Goal: Complete application form: Complete application form

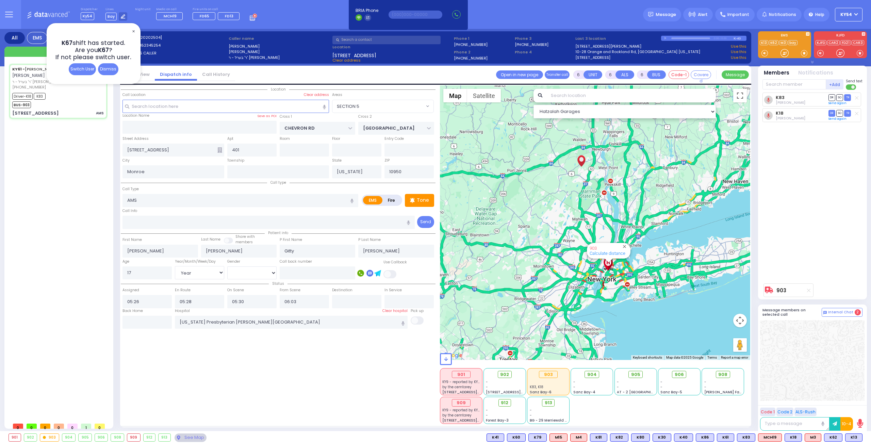
select select "SECTION 5"
select select "Year"
select select "[DEMOGRAPHIC_DATA]"
drag, startPoint x: 109, startPoint y: 68, endPoint x: 109, endPoint y: 72, distance: 4.1
click at [109, 69] on div "Dismiss" at bounding box center [108, 69] width 20 height 12
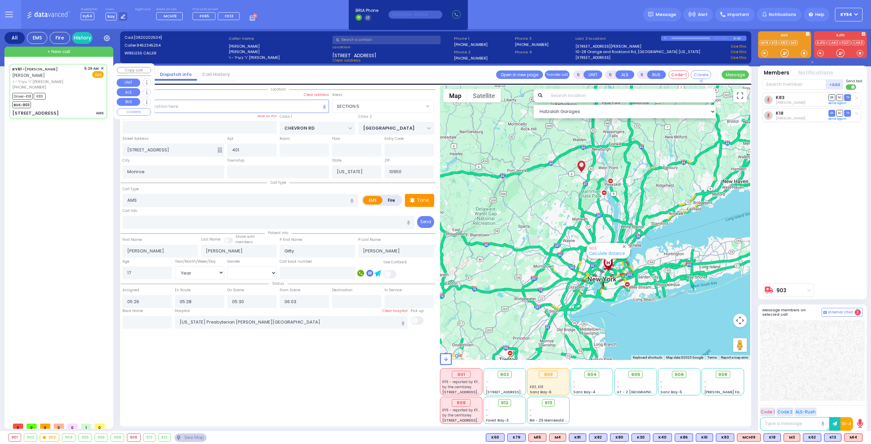
select select
radio input "true"
select select "Year"
select select "[DEMOGRAPHIC_DATA]"
type input "07:05"
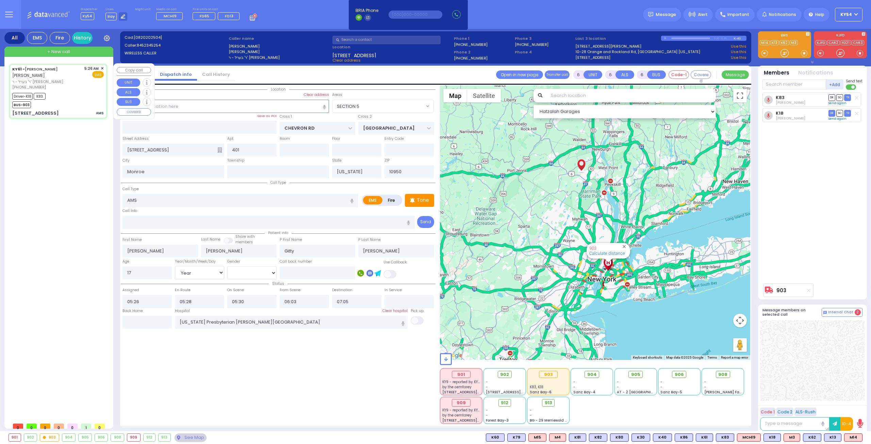
select select "SECTION 5"
select select "Hatzalah Garages"
select select
radio input "true"
select select "Year"
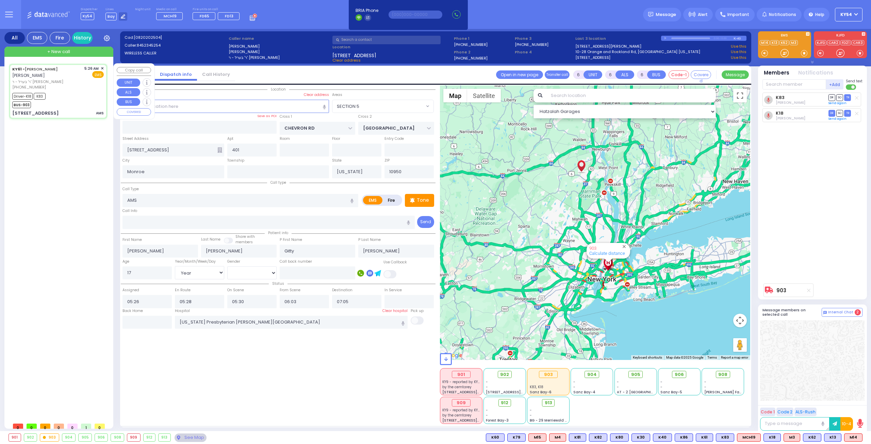
select select "[DEMOGRAPHIC_DATA]"
select select "Hatzalah Garages"
radio input "true"
select select "Year"
select select "[DEMOGRAPHIC_DATA]"
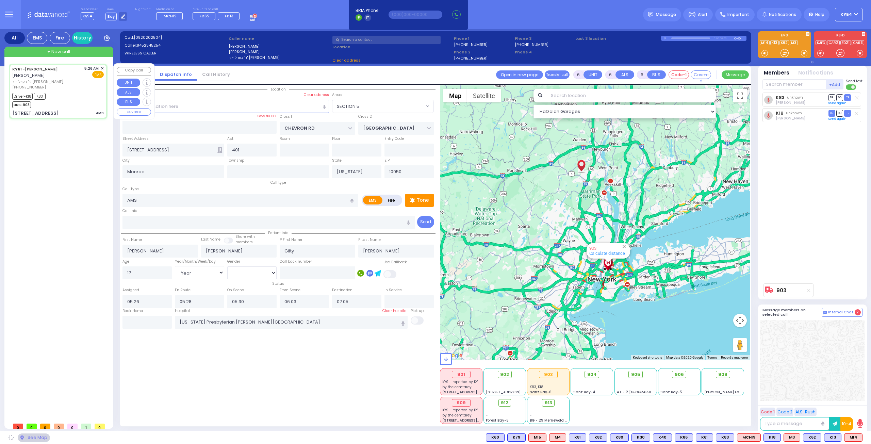
select select "SECTION 5"
select select "Hatzalah Garages"
select select "SECTION 5"
select select
radio input "true"
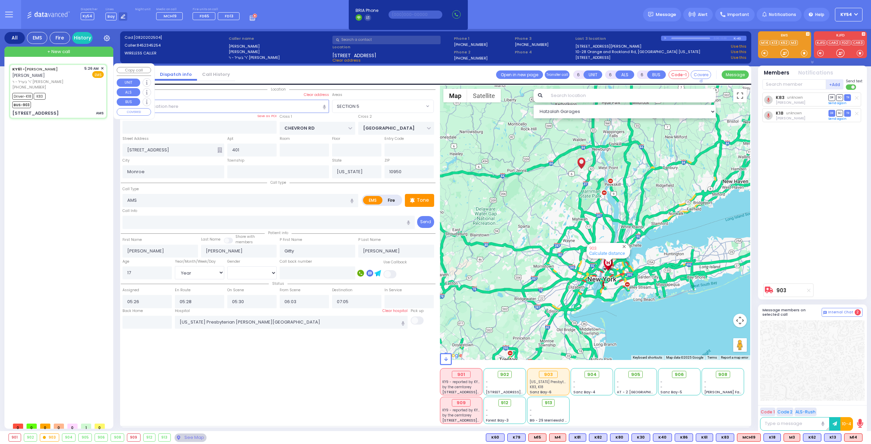
select select "Year"
select select "[DEMOGRAPHIC_DATA]"
select select "Hatzalah Garages"
select select "SECTION 5"
select select
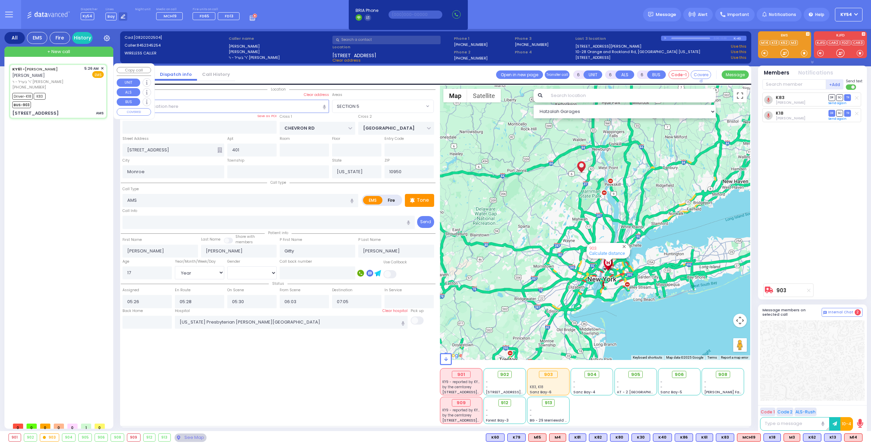
radio input "true"
select select "Year"
select select "[DEMOGRAPHIC_DATA]"
select select "Hatzalah Garages"
select select "SECTION 5"
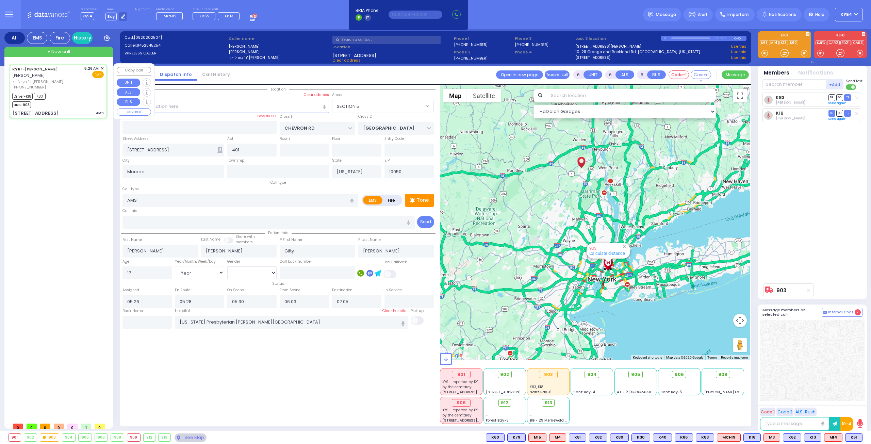
select select
radio input "true"
select select "Year"
select select "[DEMOGRAPHIC_DATA]"
select select "Hatzalah Garages"
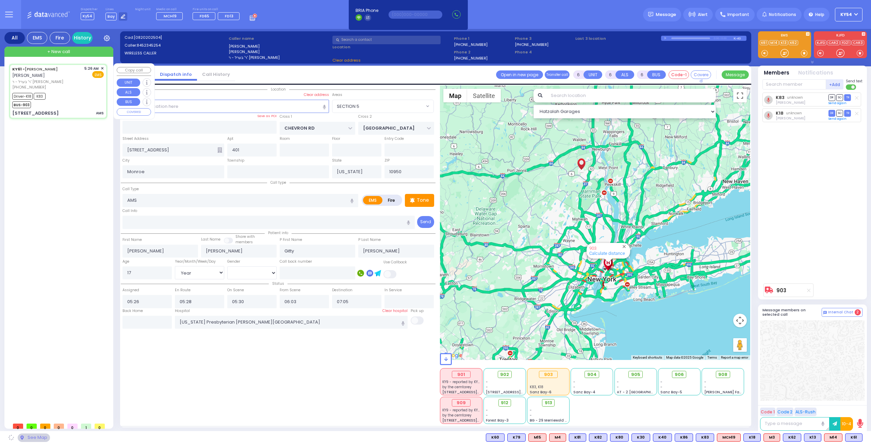
select select "SECTION 5"
select select
radio input "true"
select select "Year"
select select "[DEMOGRAPHIC_DATA]"
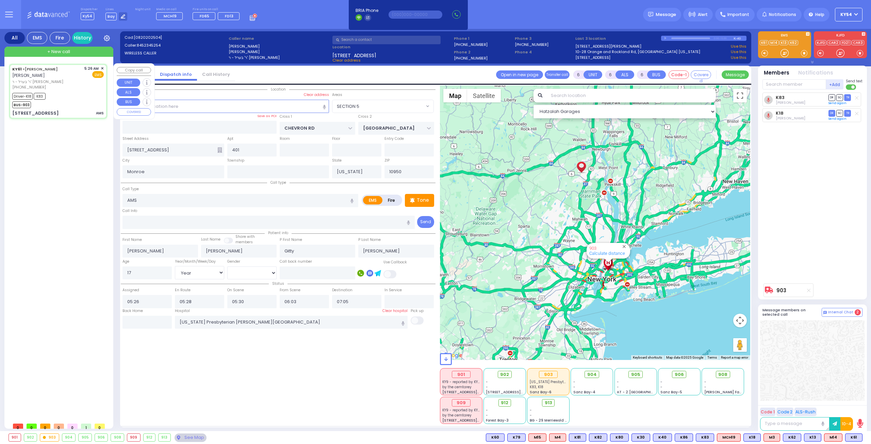
select select "Hatzalah Garages"
select select
radio input "true"
select select "Year"
select select "[DEMOGRAPHIC_DATA]"
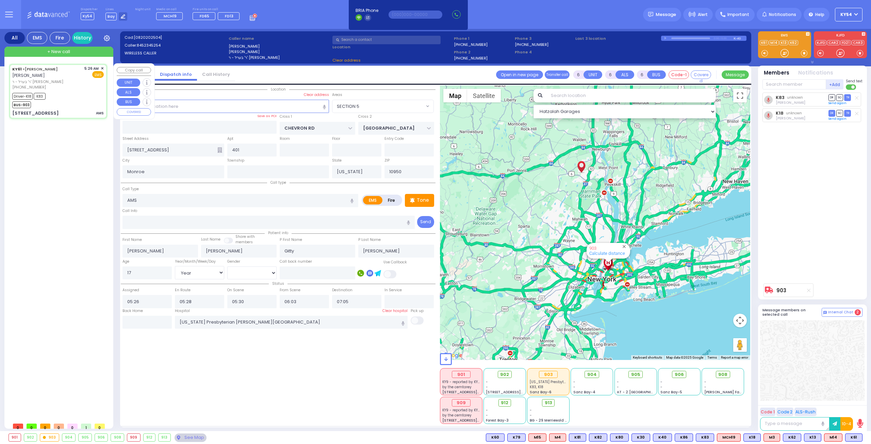
select select "Hatzalah Garages"
select select "SECTION 5"
select select
radio input "true"
select select "Year"
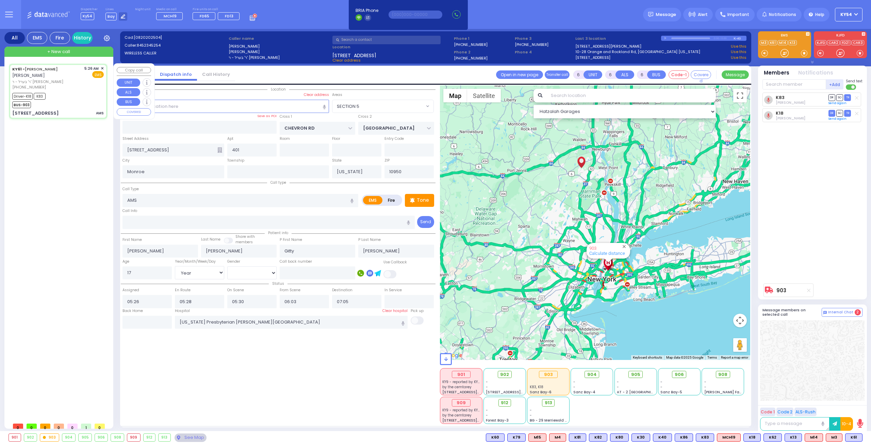
select select "[DEMOGRAPHIC_DATA]"
type input "07:11"
select select "Hatzalah Garages"
select select "SECTION 5"
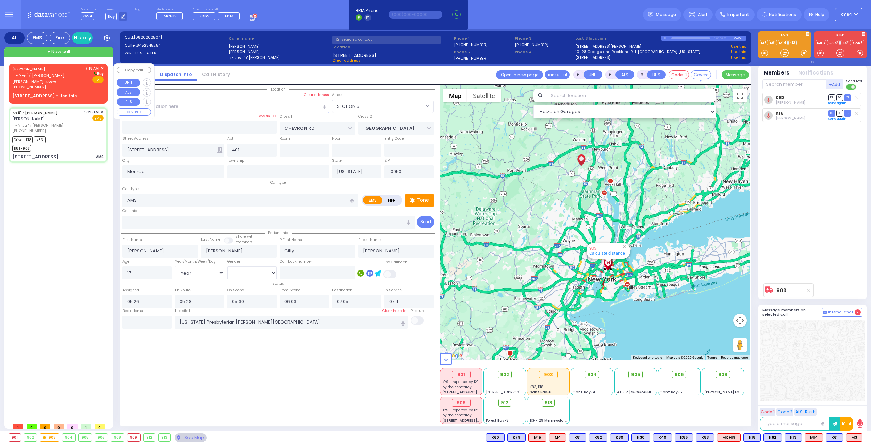
click at [55, 95] on u "[STREET_ADDRESS] - Use this" at bounding box center [44, 96] width 64 height 6
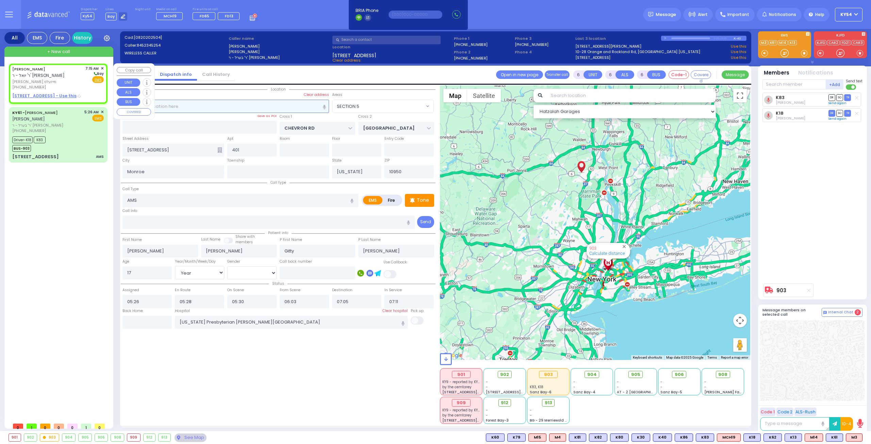
type input "2"
type input "1"
select select
radio input "true"
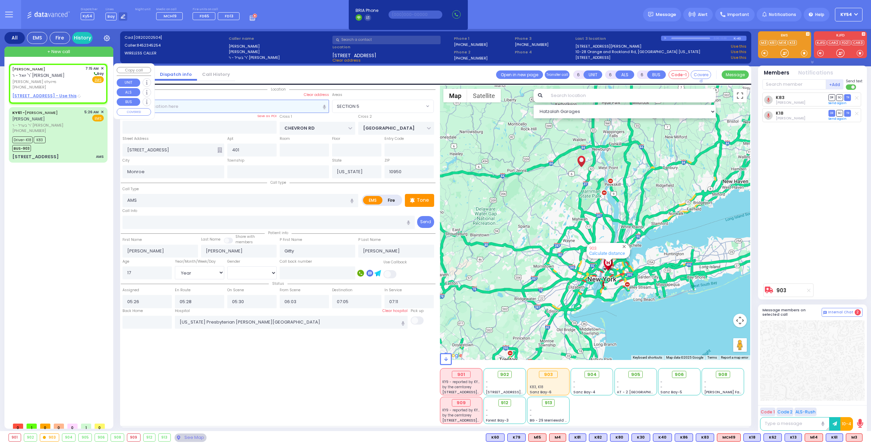
type input "[PERSON_NAME]"
select select
type input "07:15"
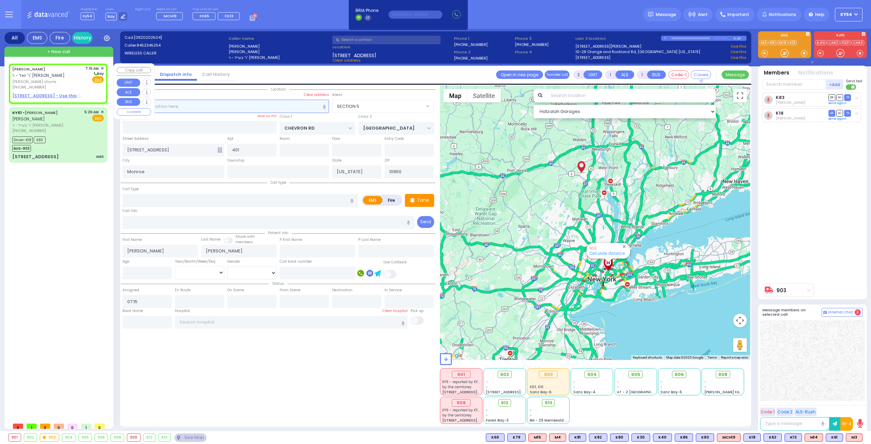
select select "Hatzalah Garages"
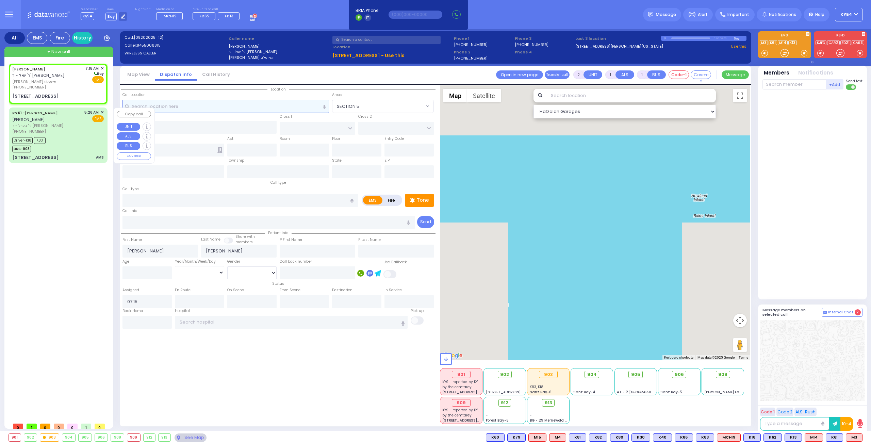
select select
radio input "true"
select select
select select "Hatzalah Garages"
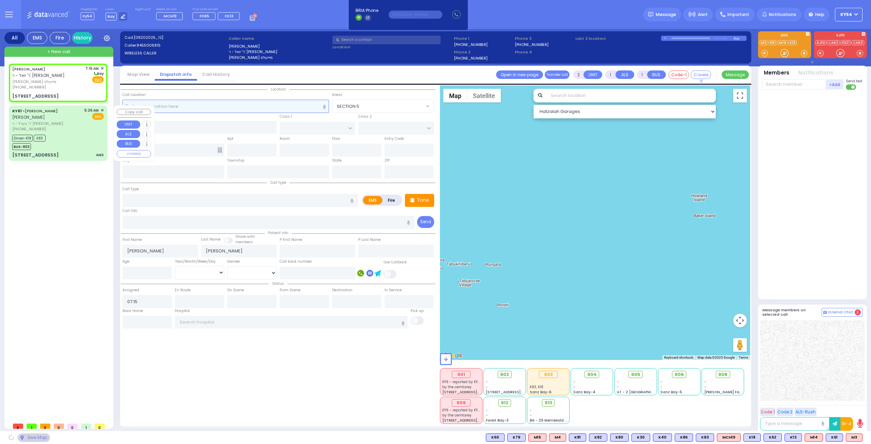
select select
radio input "true"
select select
select select "Hatzalah Garages"
type input "[GEOGRAPHIC_DATA]"
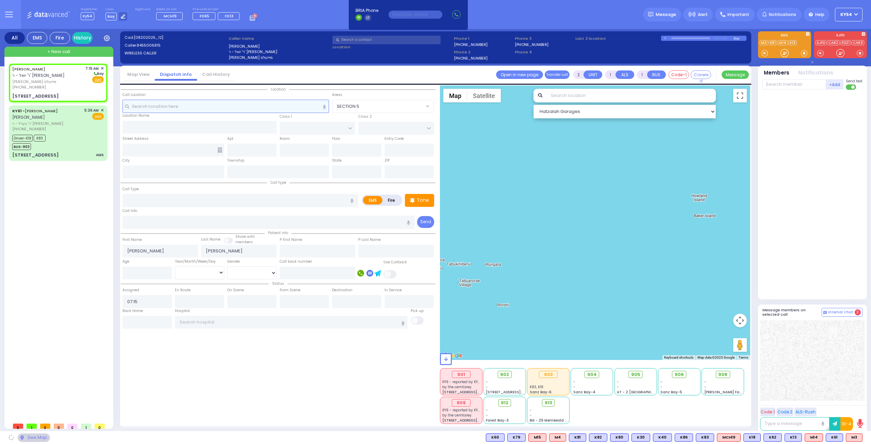
type input "[STREET_ADDRESS]"
type input "207"
type input "[PERSON_NAME]"
type input "[US_STATE]"
type input "10950"
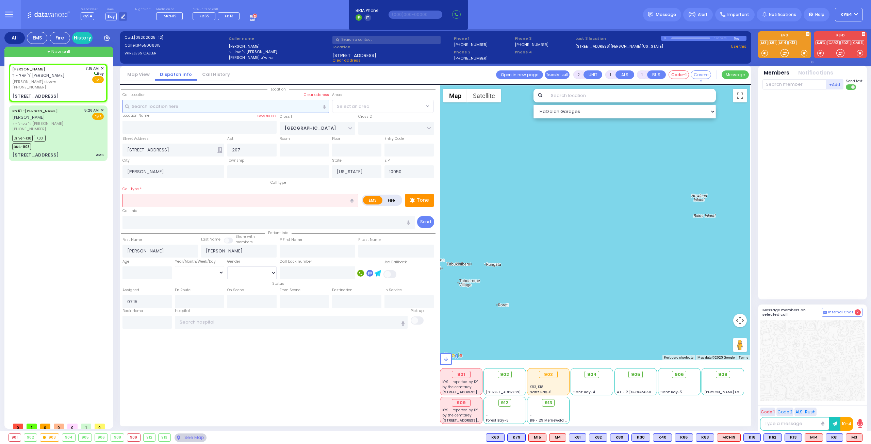
select select
radio input "true"
select select
select select "SECTION 4"
select select "Hatzalah Garages"
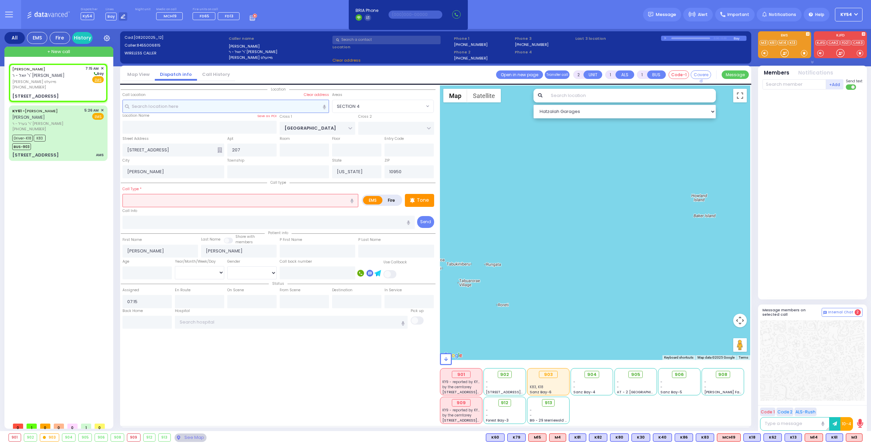
select select "SECTION 4"
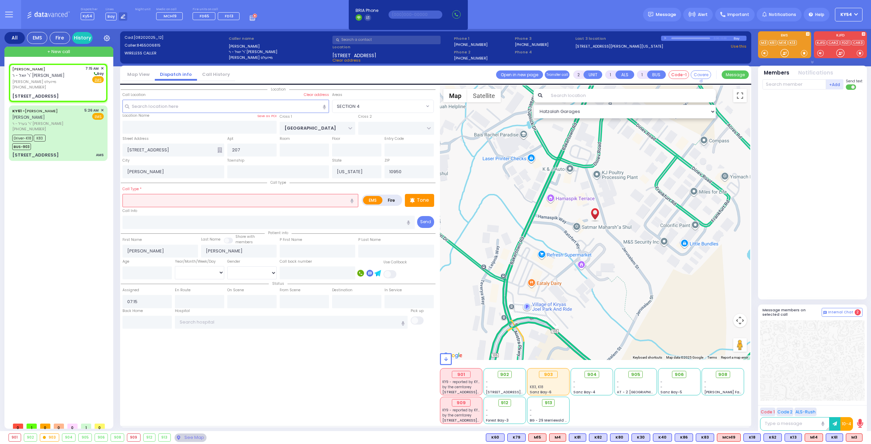
drag, startPoint x: 270, startPoint y: 368, endPoint x: 172, endPoint y: 362, distance: 98.2
click at [143, 372] on div "Location All areas" at bounding box center [278, 254] width 315 height 339
select select
radio input "true"
select select
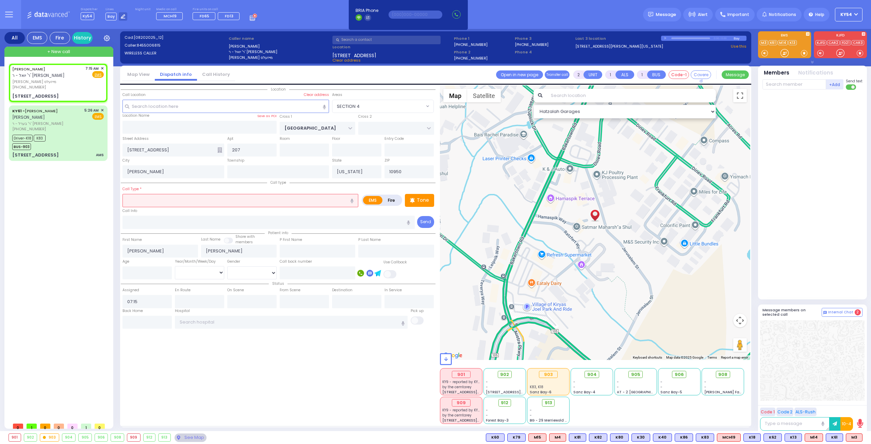
select select "Hatzalah Garages"
select select "SECTION 4"
click at [740, 14] on span "Important" at bounding box center [739, 15] width 22 height 6
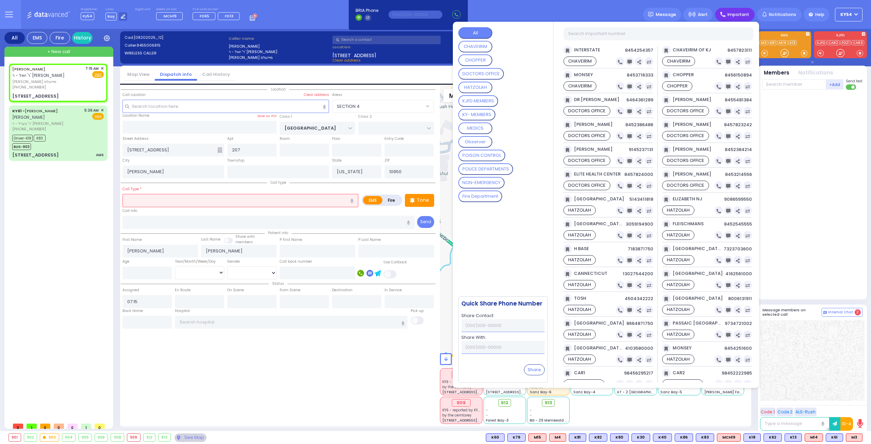
select select
radio input "true"
select select
select select "Hatzalah Garages"
select select "SECTION 4"
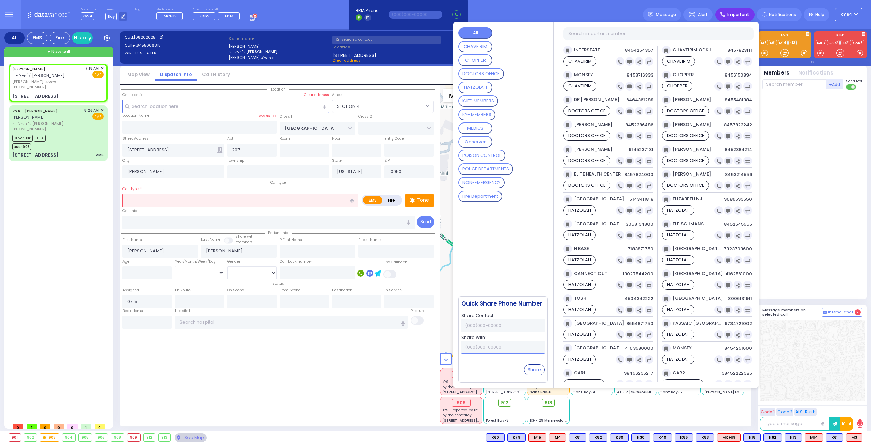
click at [489, 155] on CONTROL "POISON CONTROL" at bounding box center [482, 156] width 47 height 12
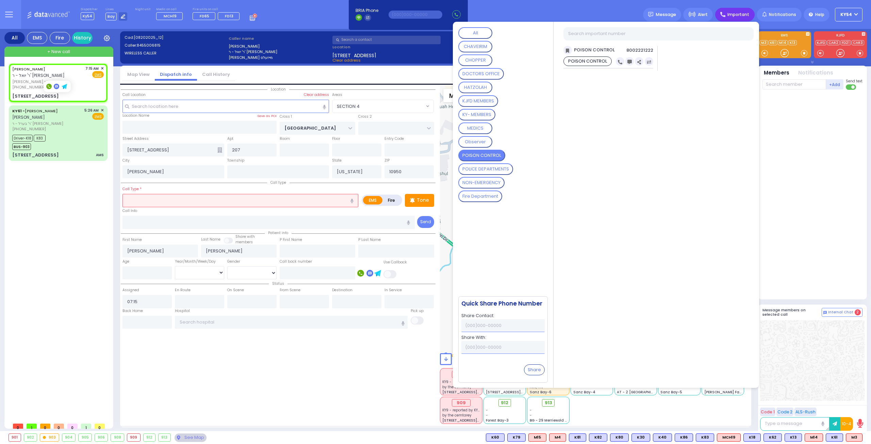
click at [48, 87] on rect at bounding box center [48, 86] width 5 height 5
type input "8455006815"
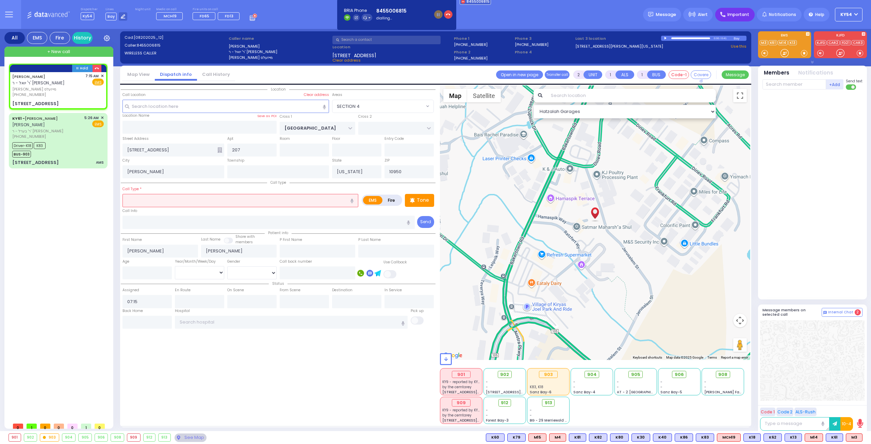
click at [737, 16] on span "Important" at bounding box center [739, 15] width 22 height 6
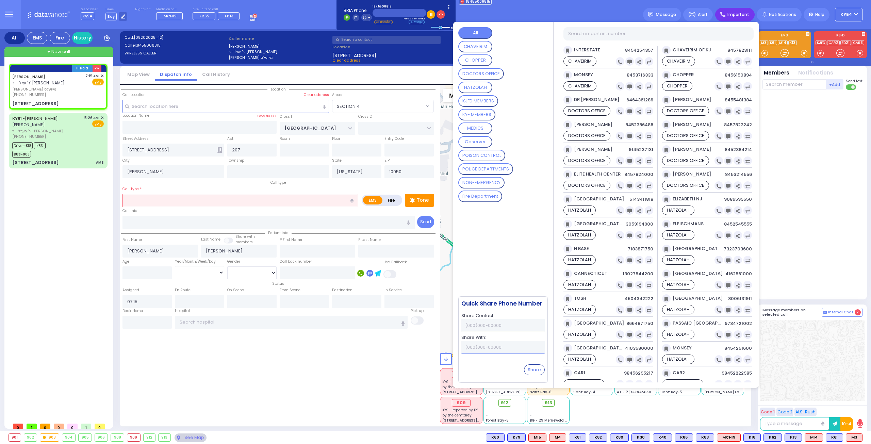
click at [481, 155] on CONTROL "POISON CONTROL" at bounding box center [482, 156] width 47 height 12
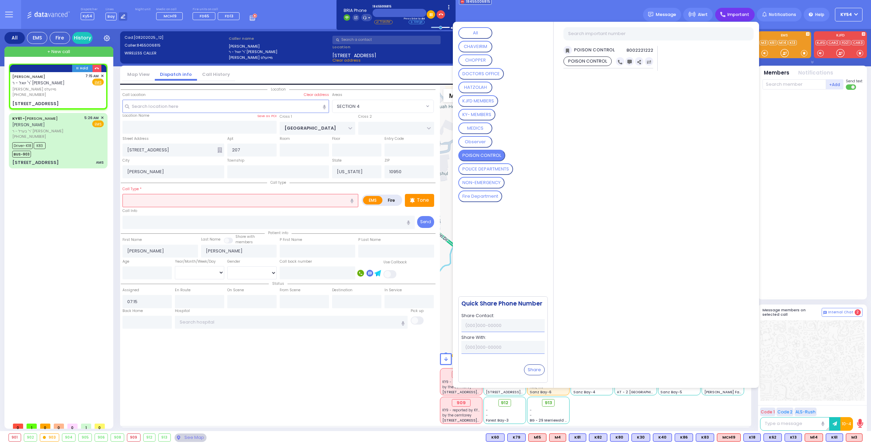
click at [85, 239] on div "Hold [PERSON_NAME] - ר' [PERSON_NAME] [PHONE_NUMBER] EMS" at bounding box center [59, 242] width 101 height 356
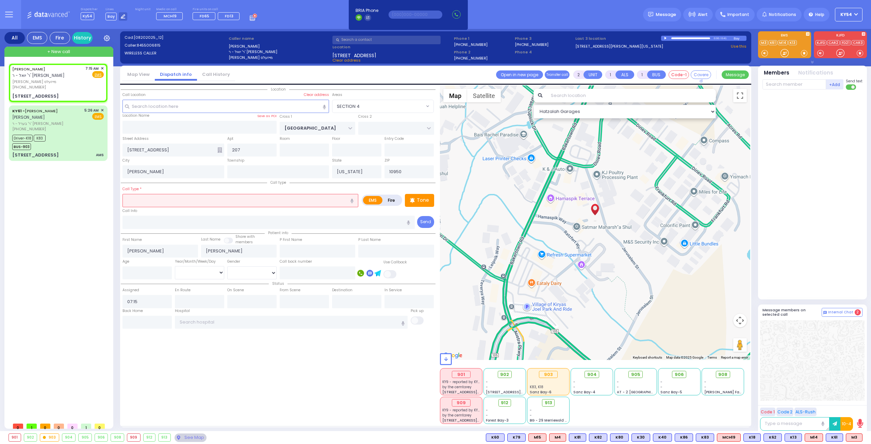
click at [170, 197] on input "text" at bounding box center [241, 200] width 236 height 13
type input "po"
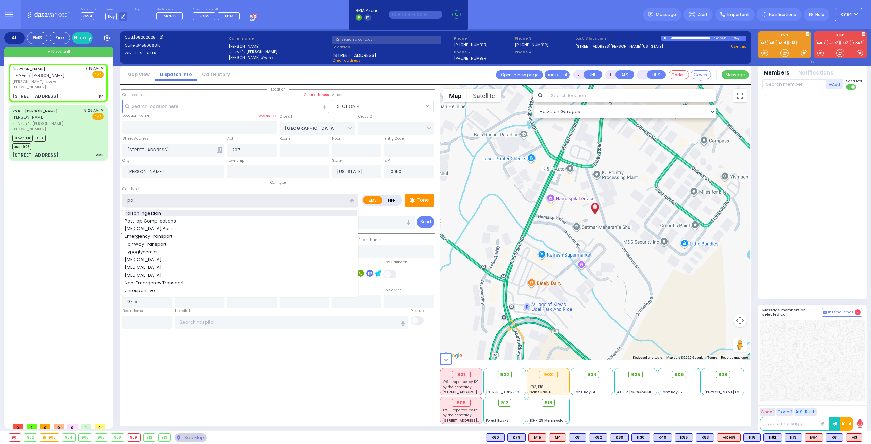
select select
radio input "true"
select select
select select "Hatzalah Garages"
select select "SECTION 4"
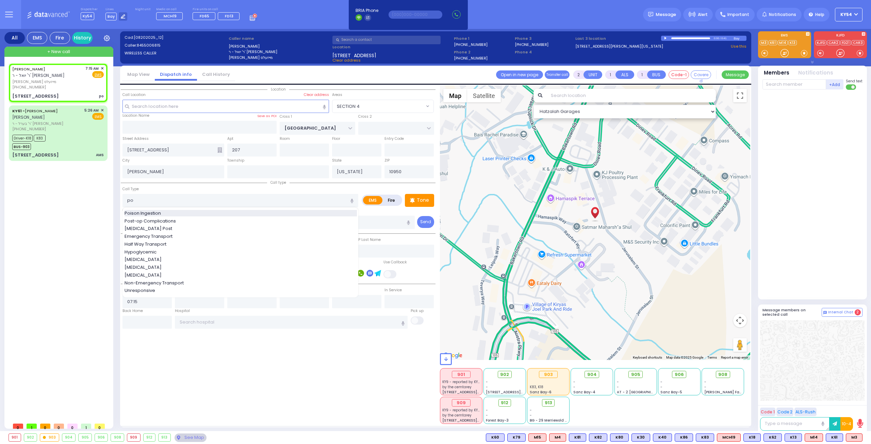
click at [168, 211] on div "Poison Ingestion" at bounding box center [241, 213] width 232 height 7
type input "Poison Ingestion"
type input "1"
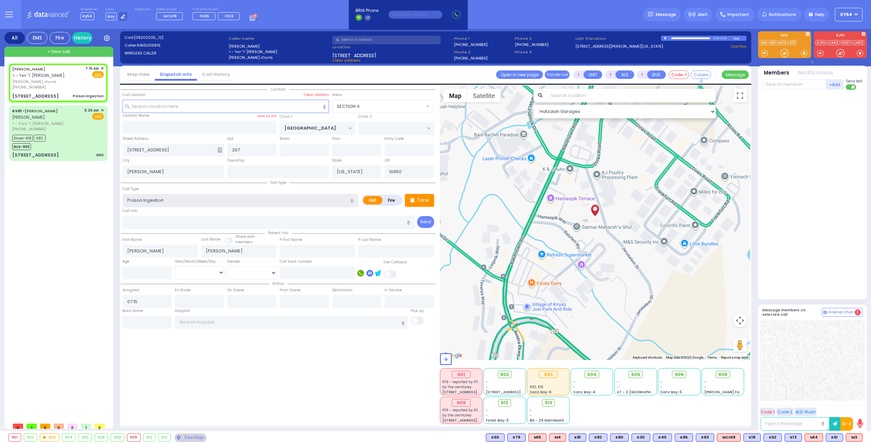
select select
radio input "true"
select select
select select "SECTION 4"
select select "Hatzalah Garages"
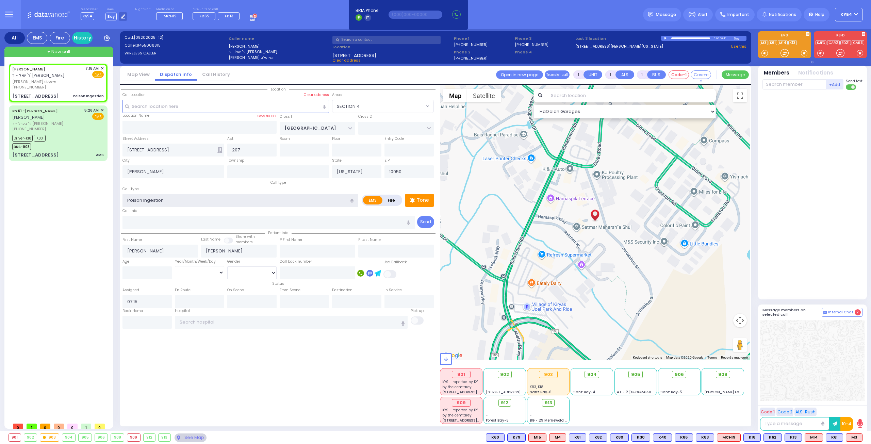
click at [166, 202] on input "Poison Ingestion" at bounding box center [241, 200] width 236 height 13
click at [165, 197] on input "Poison Ingestion" at bounding box center [241, 200] width 236 height 13
drag, startPoint x: 166, startPoint y: 196, endPoint x: 117, endPoint y: 199, distance: 48.8
click at [117, 199] on div "All EMS Fire History Settings" at bounding box center [435, 231] width 863 height 405
select select
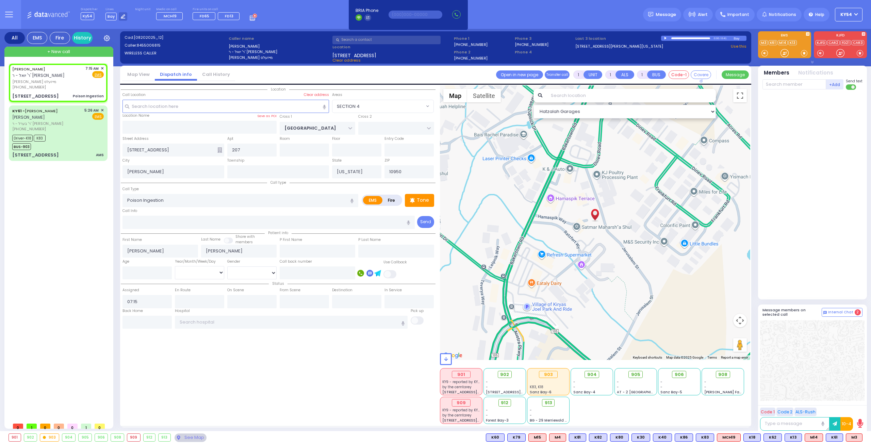
radio input "true"
select select
select select "Hatzalah Garages"
select select "SECTION 4"
drag, startPoint x: 117, startPoint y: 197, endPoint x: 74, endPoint y: 213, distance: 46.5
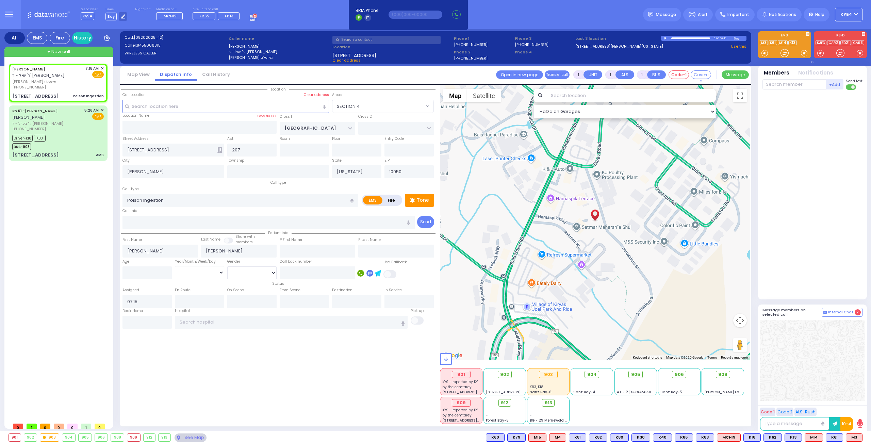
click at [74, 213] on div "[PERSON_NAME] ר' יואל - ר' [PERSON_NAME] [PERSON_NAME] מייזעלס [PHONE_NUMBER] 7…" at bounding box center [59, 242] width 101 height 356
click at [144, 274] on input "number" at bounding box center [147, 273] width 49 height 13
type input "2"
click at [189, 270] on select "Year Month Week Day" at bounding box center [199, 272] width 49 height 13
select select
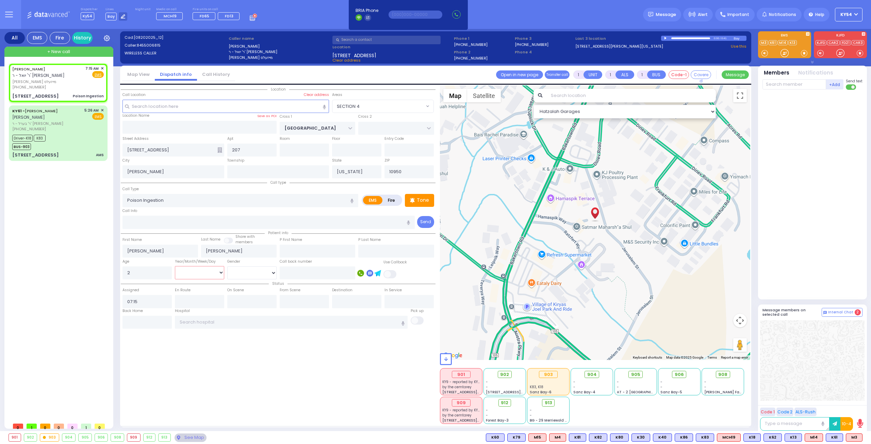
radio input "true"
select select
select select "SECTION 4"
select select "Hatzalah Garages"
select select "Year"
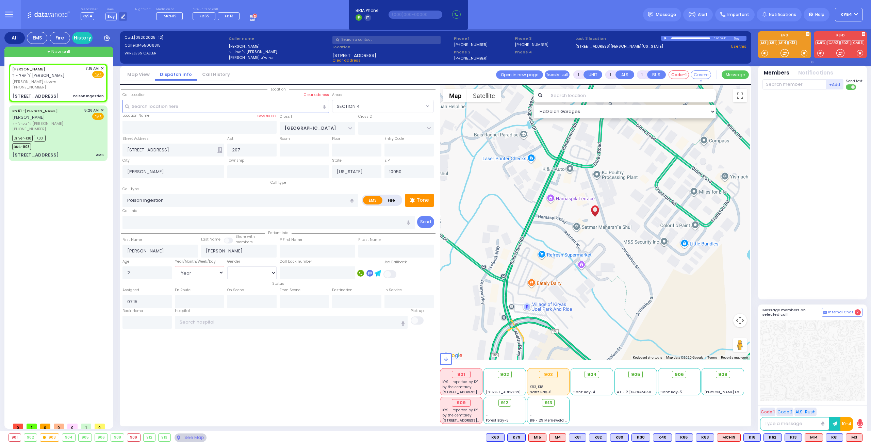
click at [175, 266] on select "Year Month Week Day" at bounding box center [199, 272] width 49 height 13
select select
radio input "true"
select select "Year"
select select "SECTION 4"
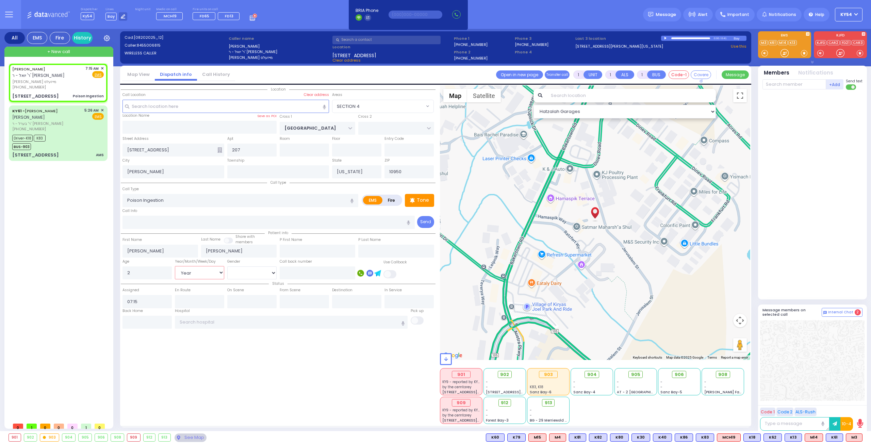
select select "Hatzalah Garages"
click at [852, 439] on span "K322" at bounding box center [852, 437] width 20 height 7
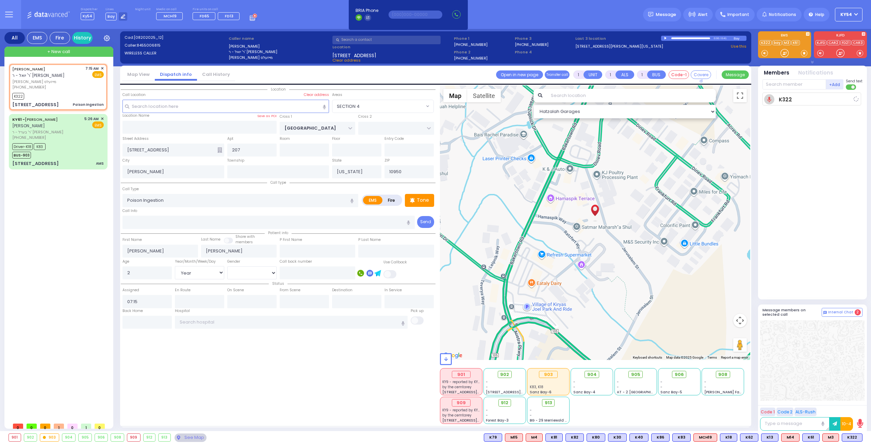
select select
radio input "true"
select select "Year"
type input "07:20"
select select "Hatzalah Garages"
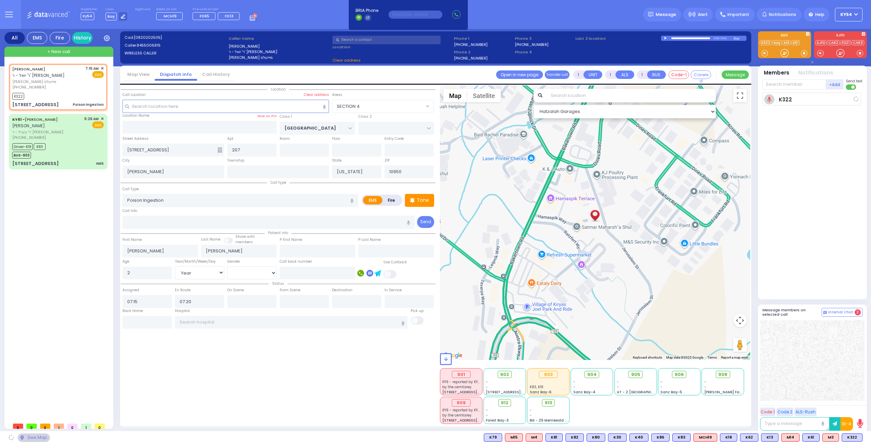
select select "SECTION 4"
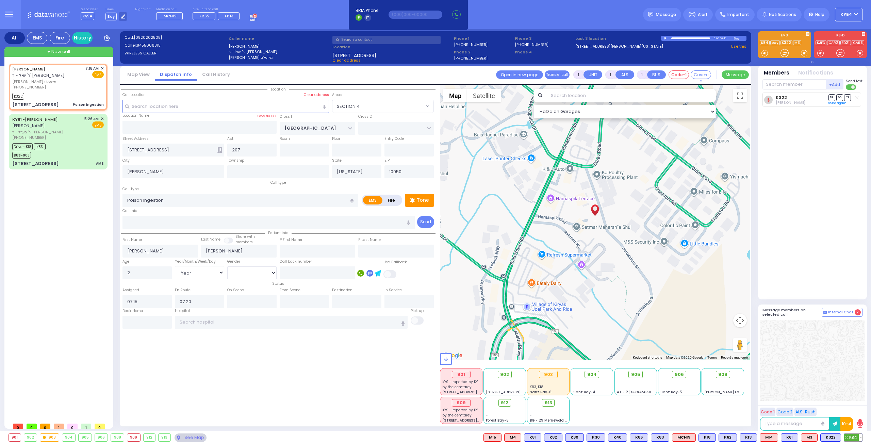
click at [853, 438] on span "K84" at bounding box center [854, 437] width 18 height 7
select select
radio input "true"
select select "Year"
select select "Hatzalah Garages"
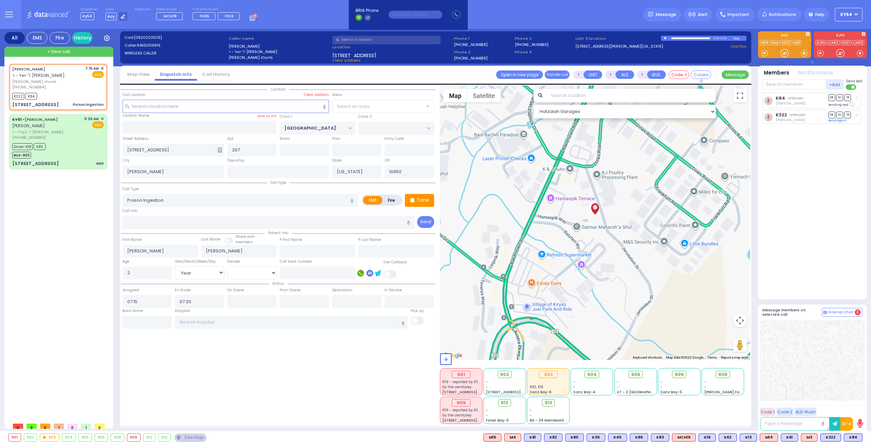
select select "SECTION 4"
